Goal: Navigation & Orientation: Find specific page/section

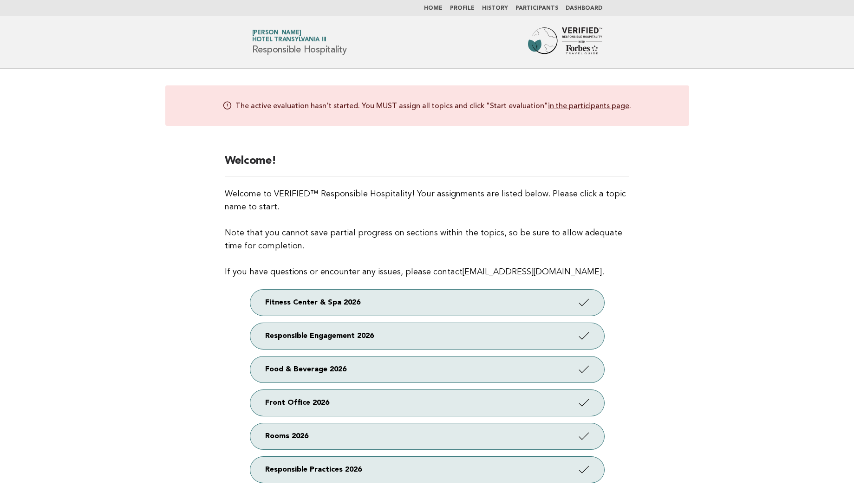
click at [180, 185] on main "The active evaluation hasn't started. You MUST assign all topics and click "Sta…" at bounding box center [427, 293] width 854 height 448
click at [531, 5] on li "Participants" at bounding box center [537, 8] width 43 height 7
click at [530, 7] on link "Participants" at bounding box center [537, 9] width 43 height 6
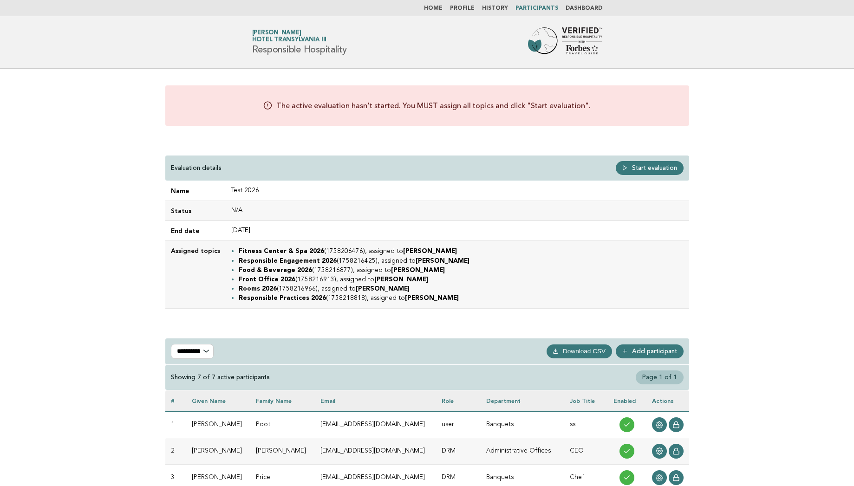
click at [108, 247] on div "The active evaluation hasn't started. You MUST assign all topics and click "Sta…" at bounding box center [427, 362] width 854 height 586
click at [301, 211] on td "N/A" at bounding box center [458, 211] width 464 height 20
click at [581, 7] on link "Dashboard" at bounding box center [584, 9] width 37 height 6
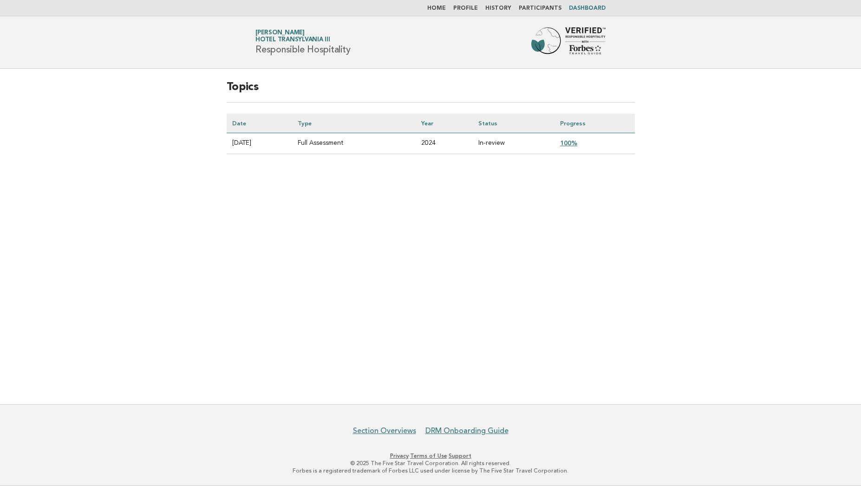
click at [443, 8] on link "Home" at bounding box center [436, 9] width 19 height 6
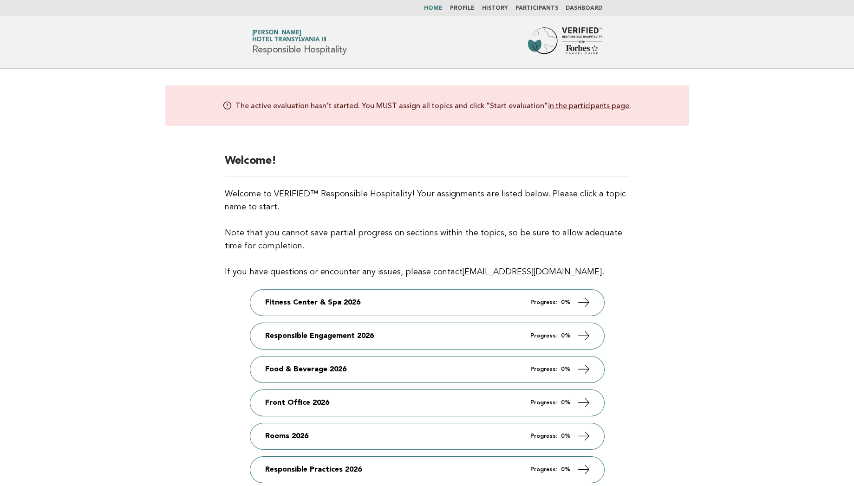
click at [535, 8] on link "Participants" at bounding box center [537, 9] width 43 height 6
